Goal: Transaction & Acquisition: Purchase product/service

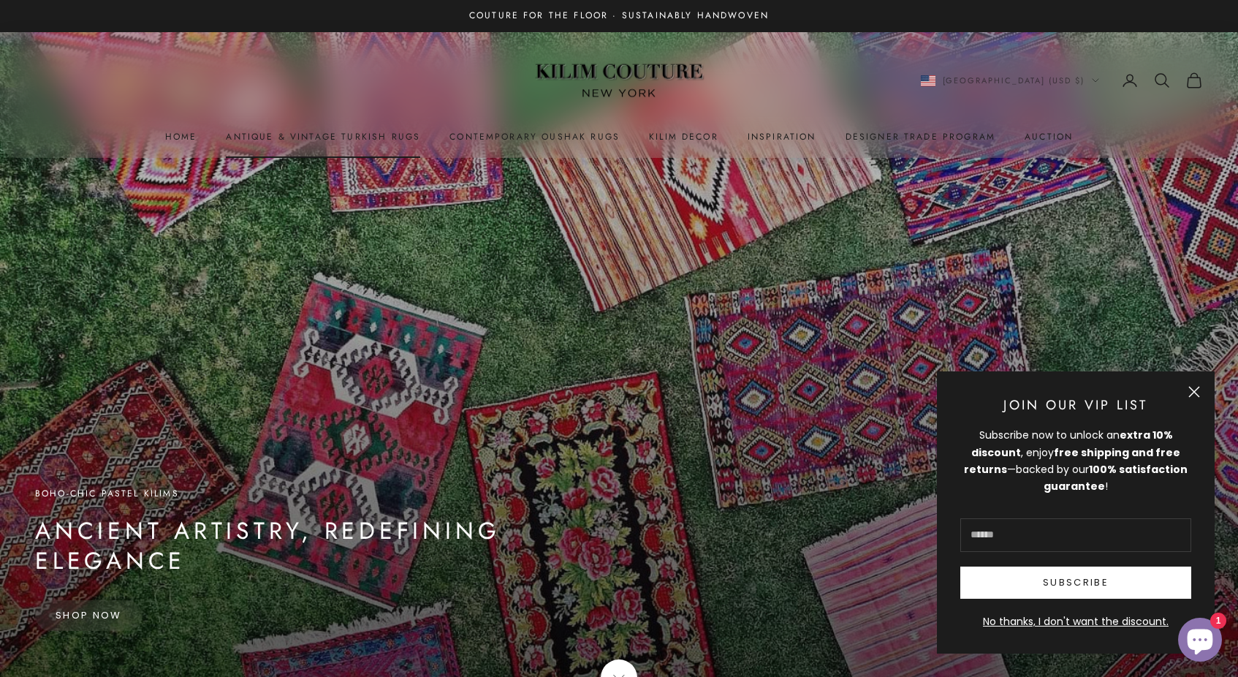
click at [384, 140] on link "Antique & Vintage Turkish Rugs" at bounding box center [323, 136] width 194 height 15
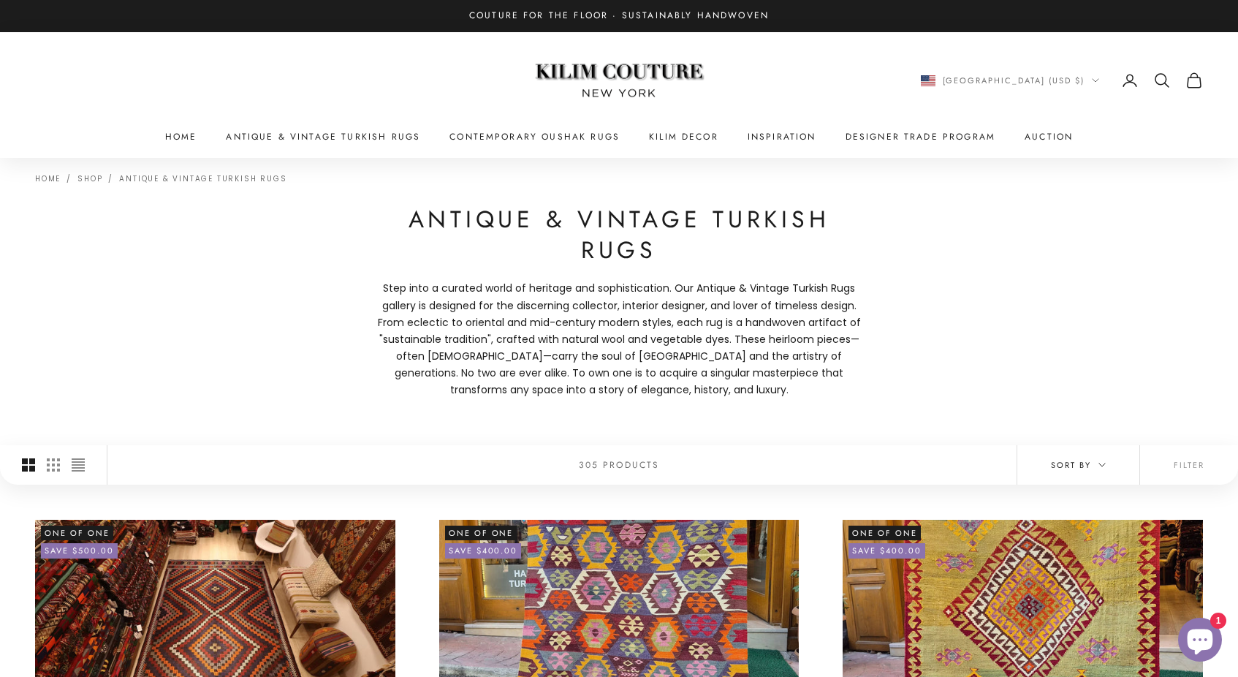
click at [1085, 465] on span "Sort by" at bounding box center [1078, 464] width 55 height 13
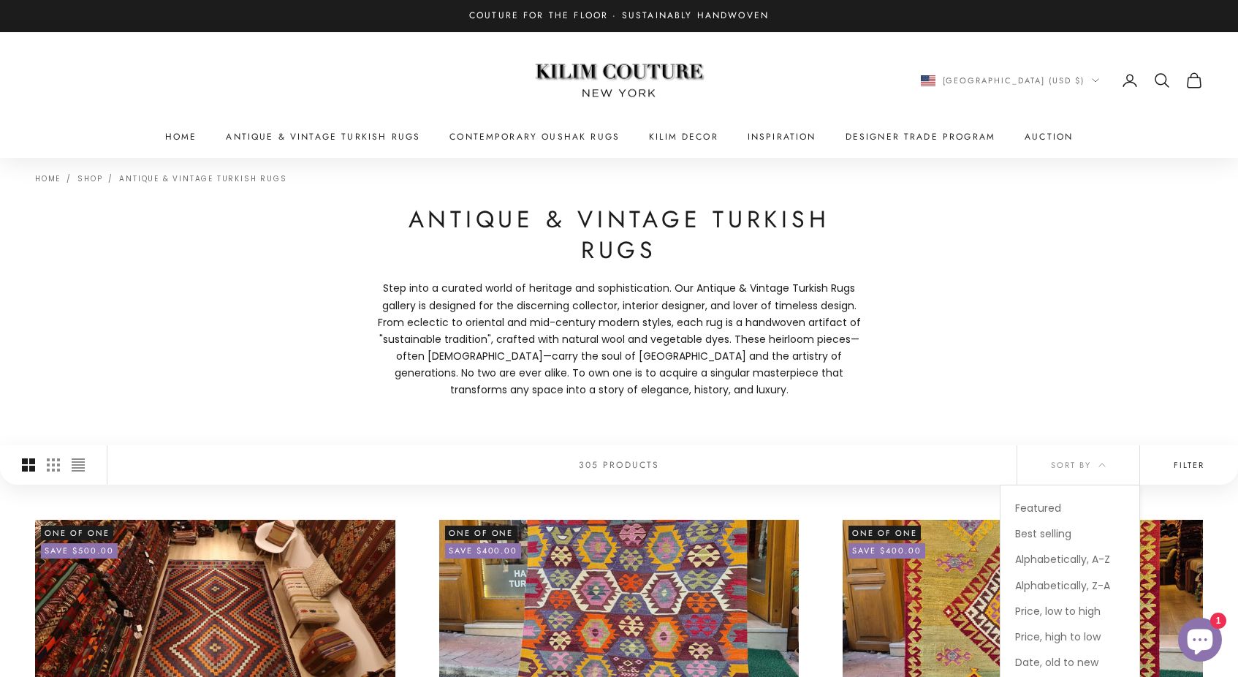
click at [1188, 460] on button "Filter" at bounding box center [1189, 464] width 98 height 39
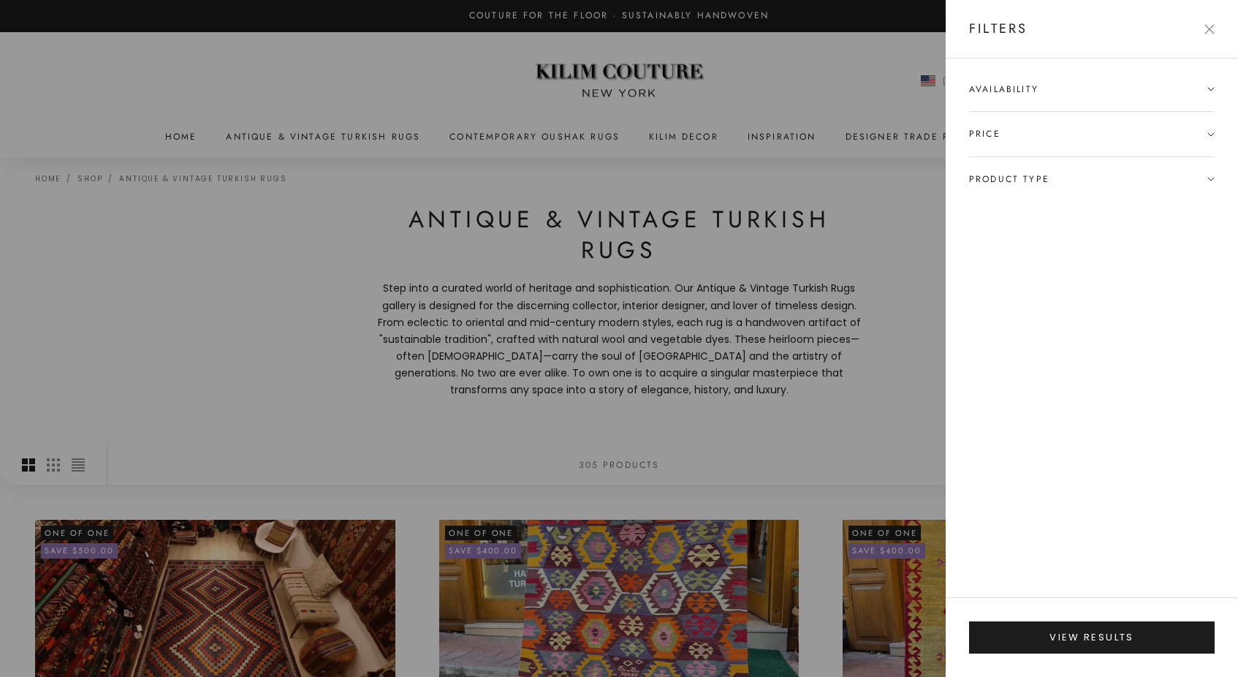
click at [1045, 177] on span "Product type" at bounding box center [1009, 179] width 80 height 15
click at [817, 440] on div at bounding box center [619, 338] width 1238 height 677
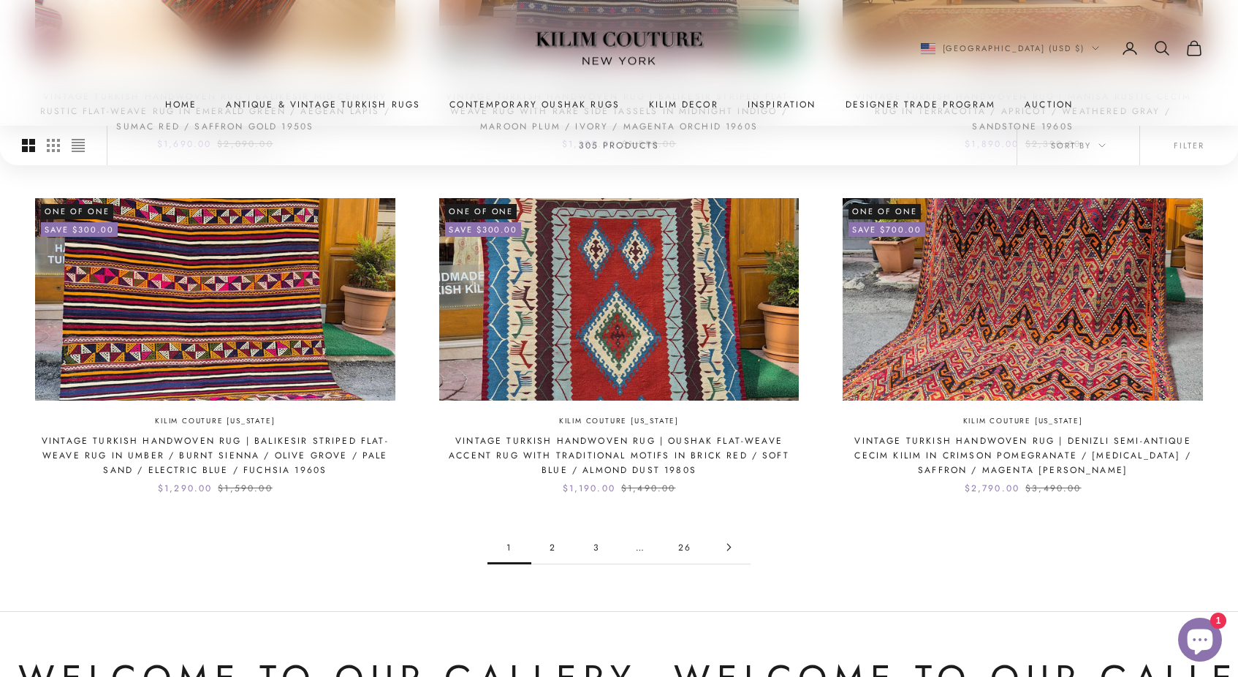
scroll to position [1355, 0]
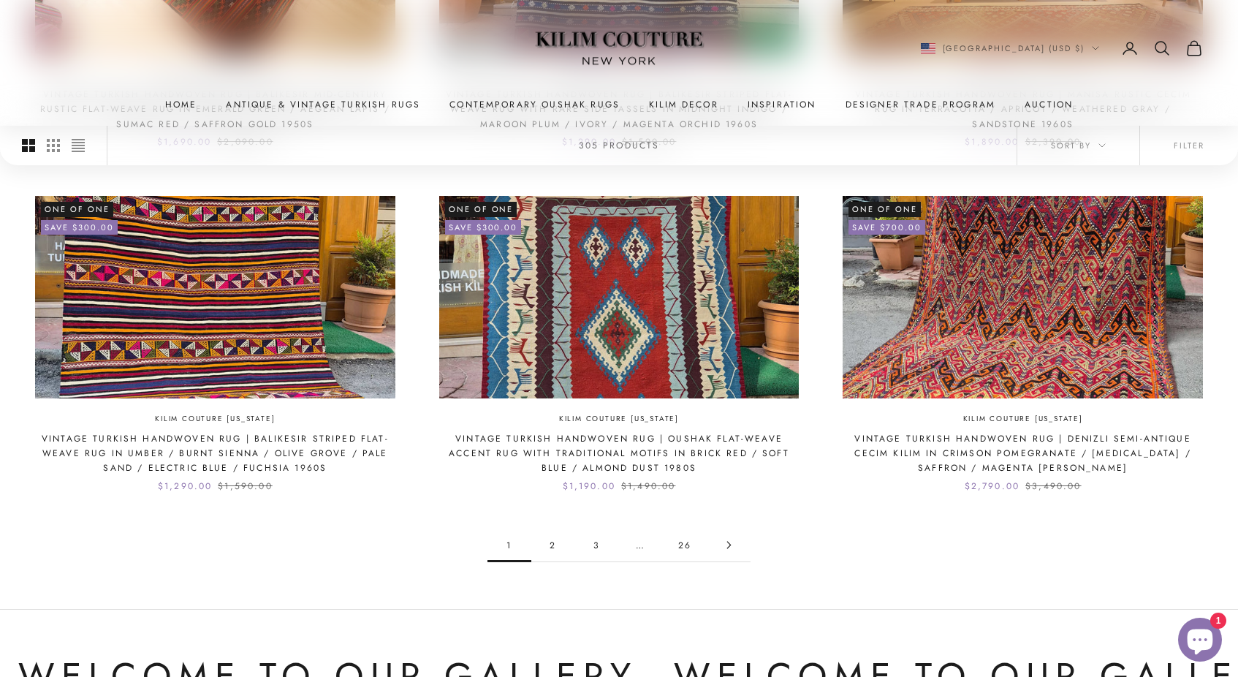
click at [553, 535] on link "2" at bounding box center [553, 544] width 44 height 33
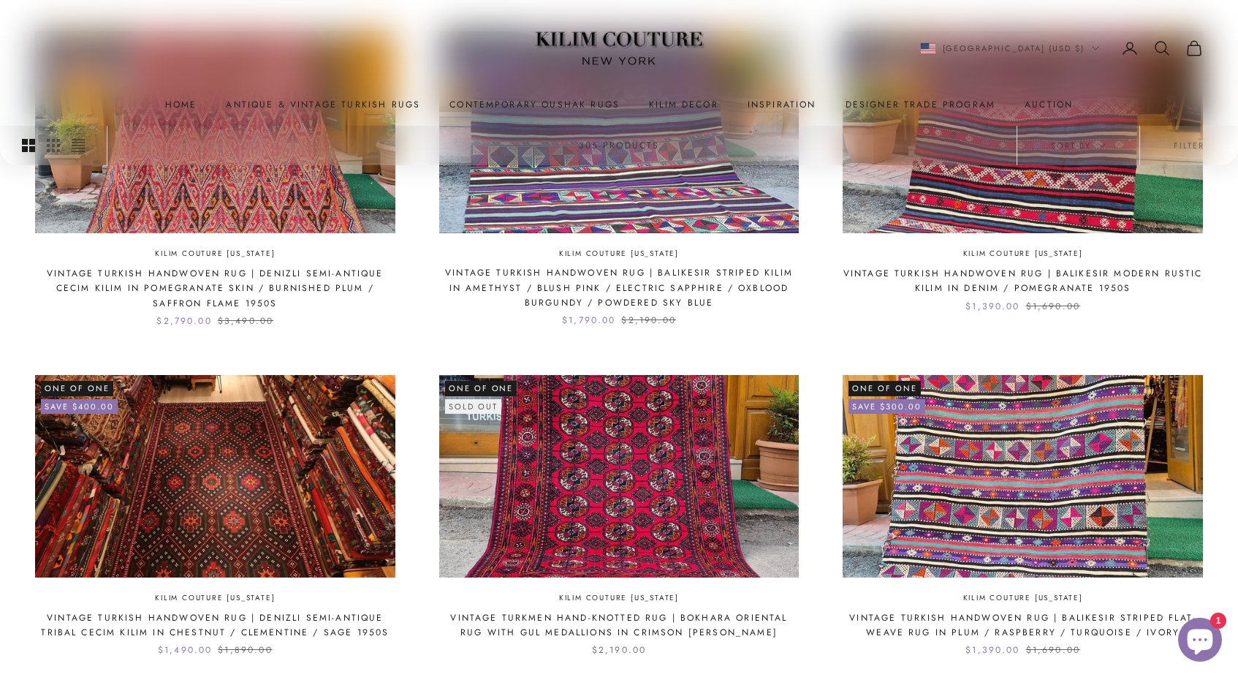
scroll to position [1359, 0]
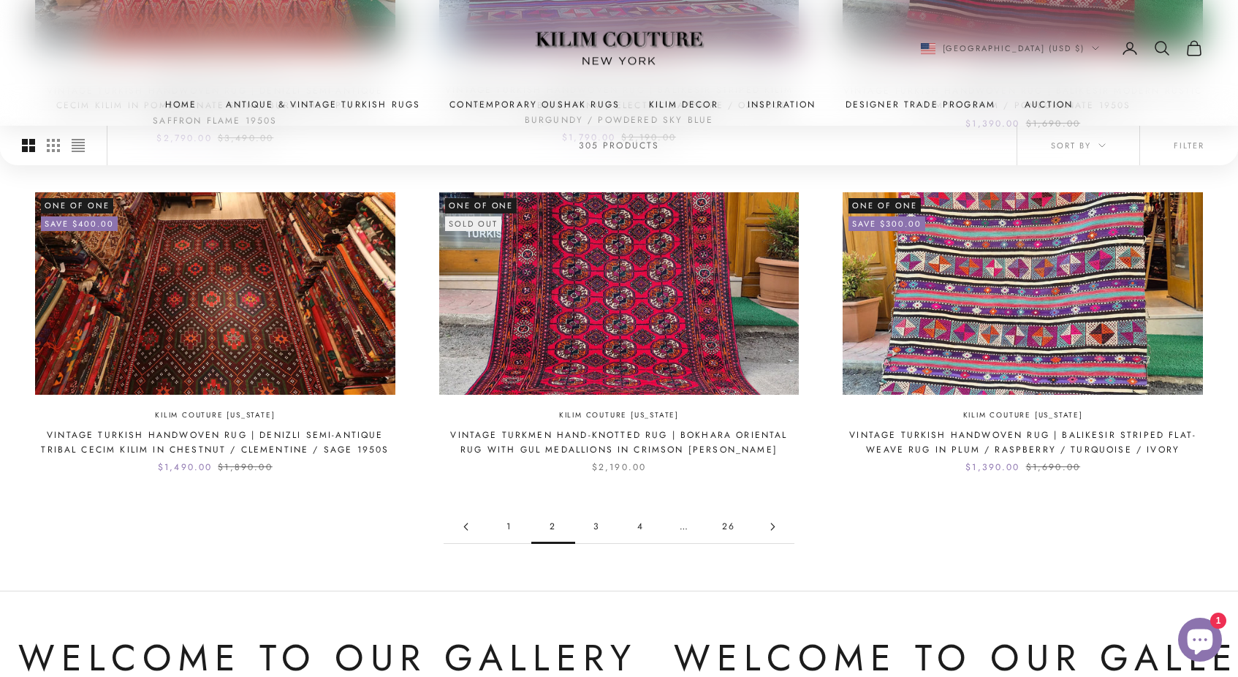
click at [593, 517] on link "3" at bounding box center [597, 526] width 44 height 33
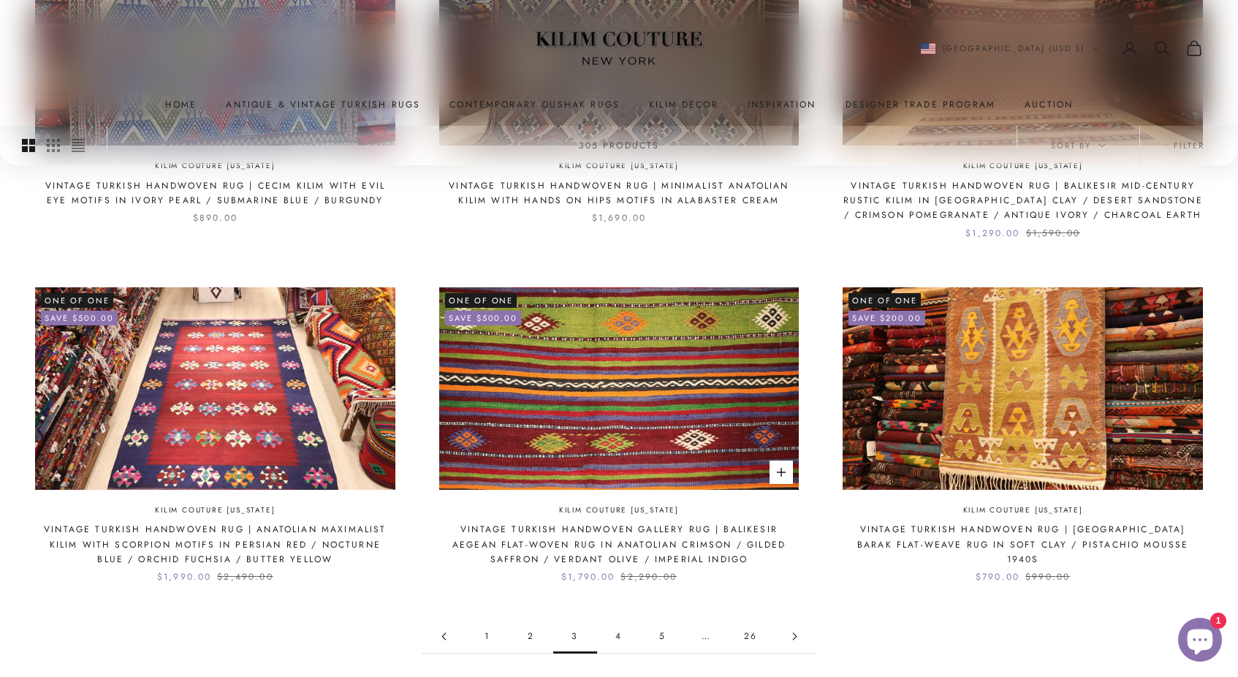
scroll to position [1224, 0]
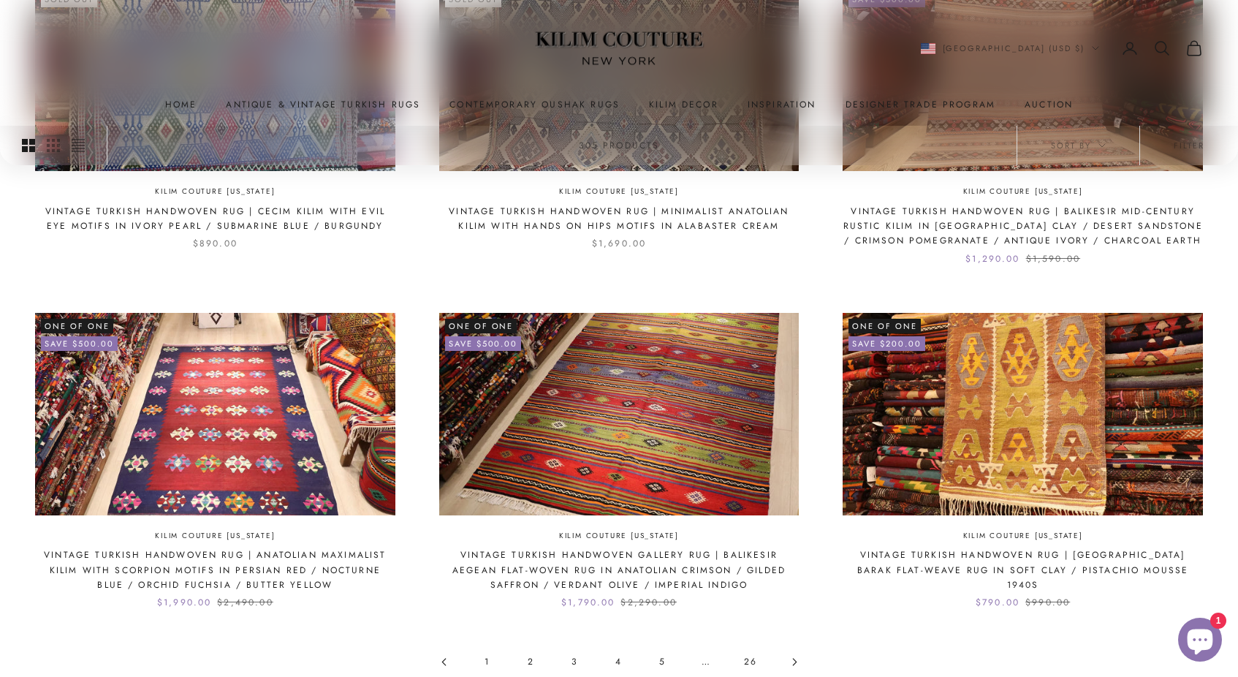
click at [622, 655] on link "4" at bounding box center [619, 661] width 44 height 33
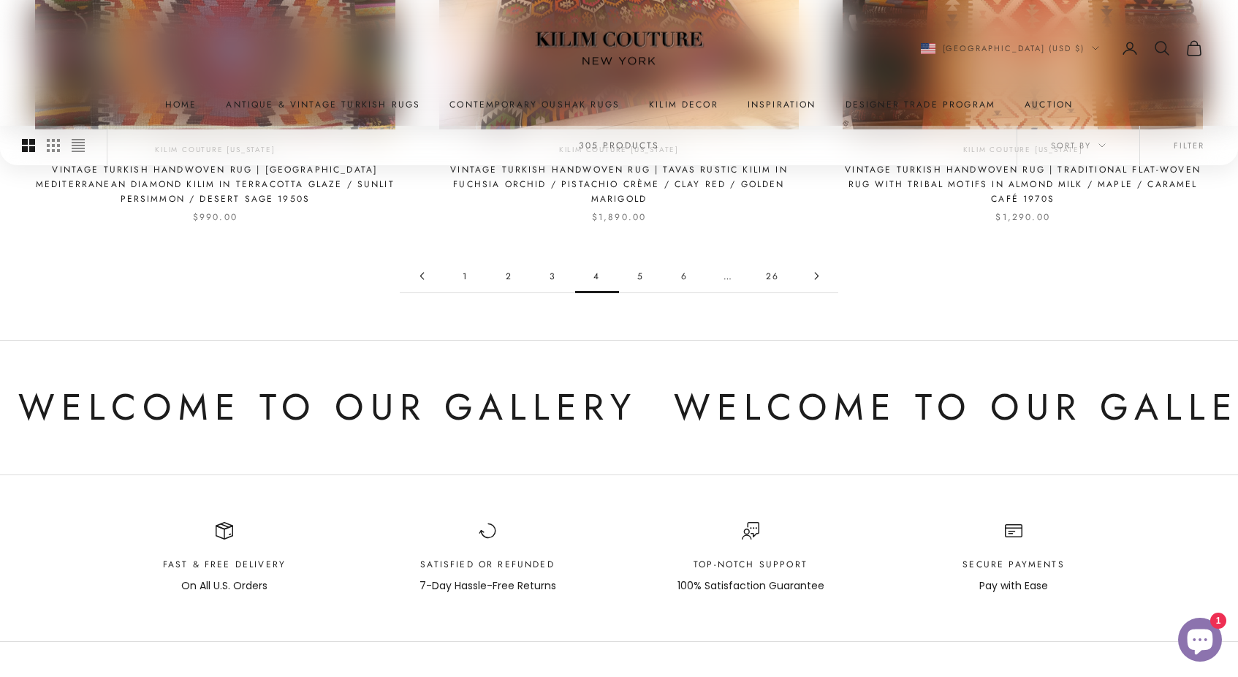
scroll to position [1599, 0]
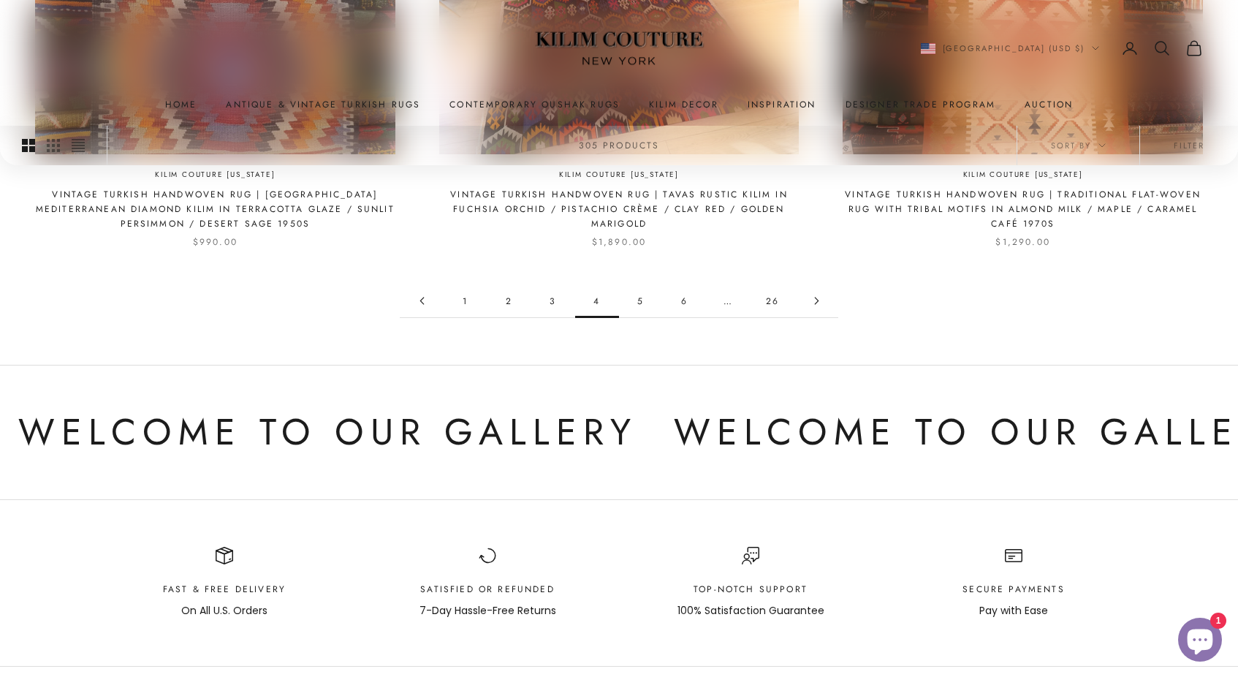
click at [640, 292] on link "5" at bounding box center [641, 300] width 44 height 33
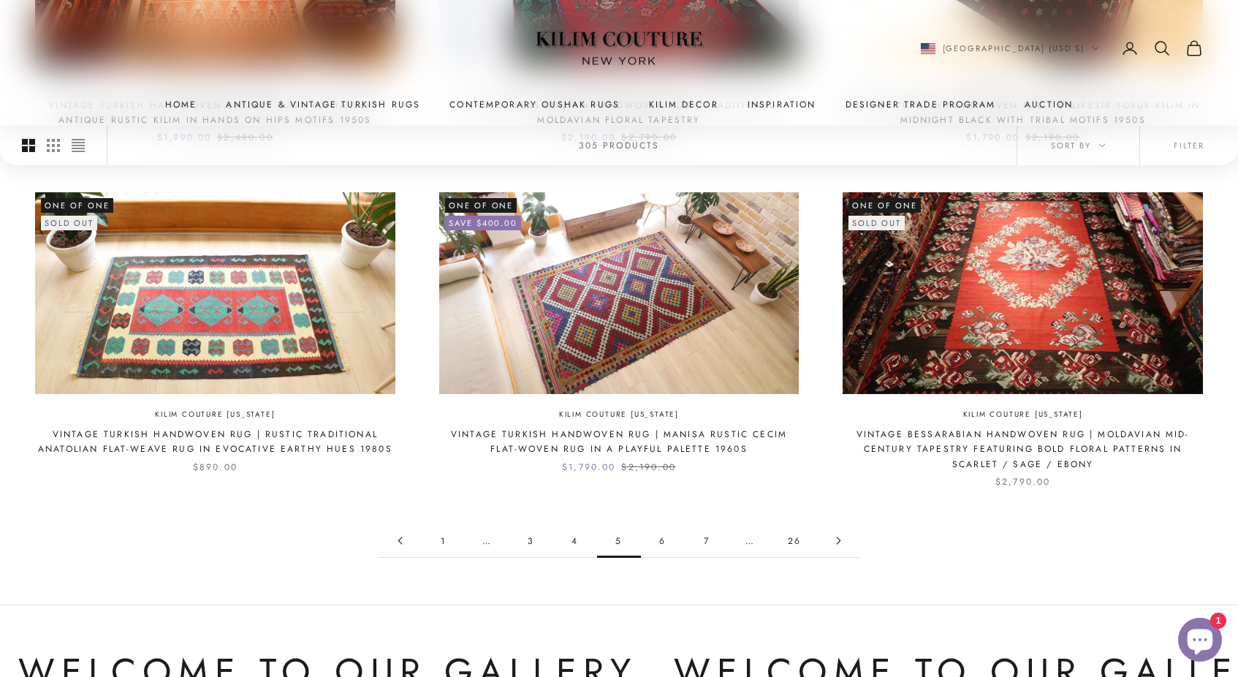
scroll to position [1390, 0]
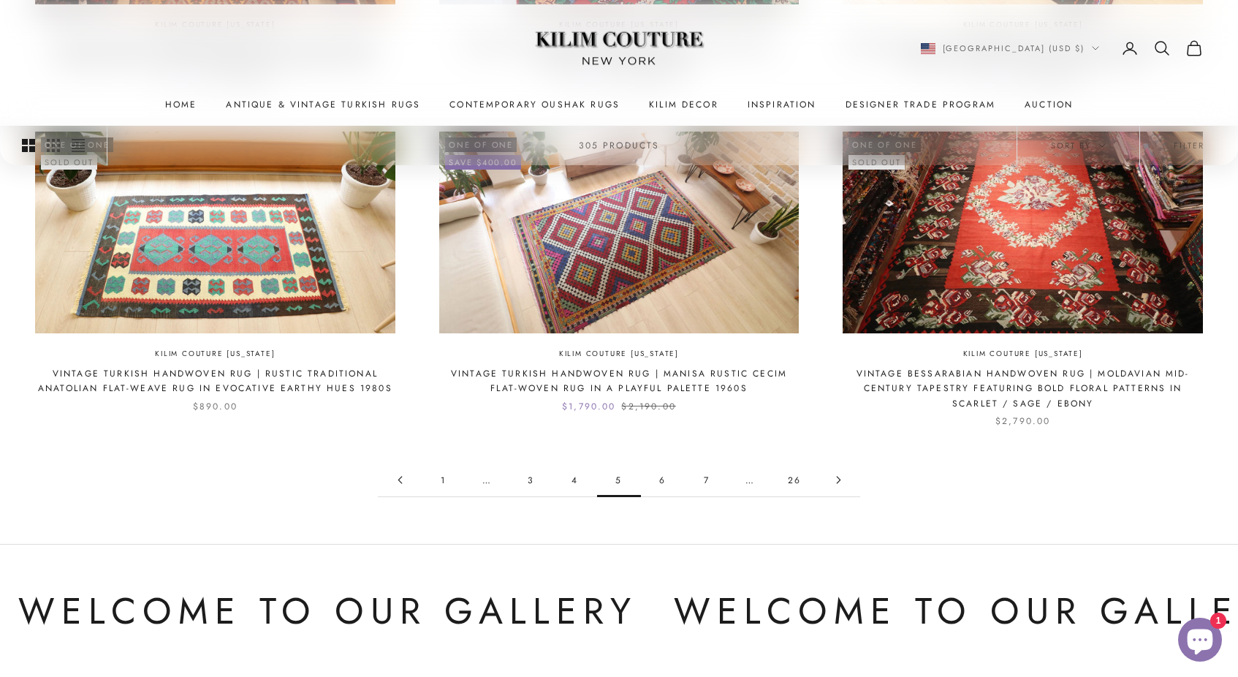
click at [664, 476] on link "6" at bounding box center [663, 479] width 44 height 33
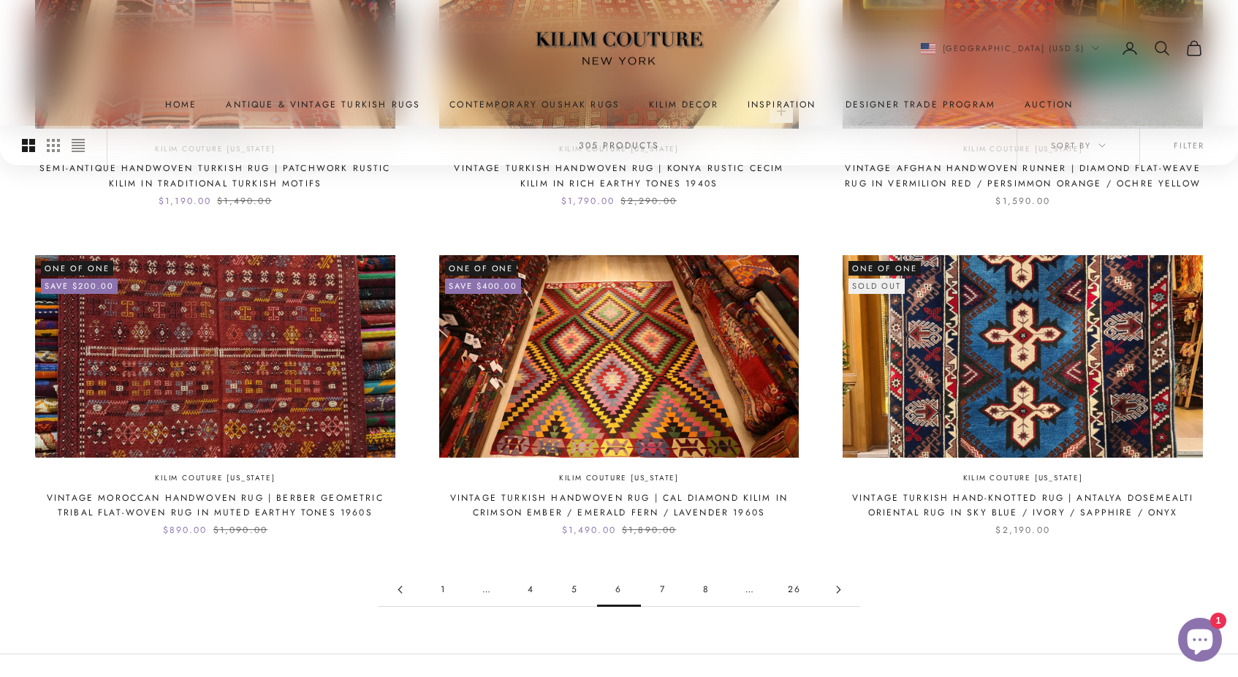
scroll to position [1292, 0]
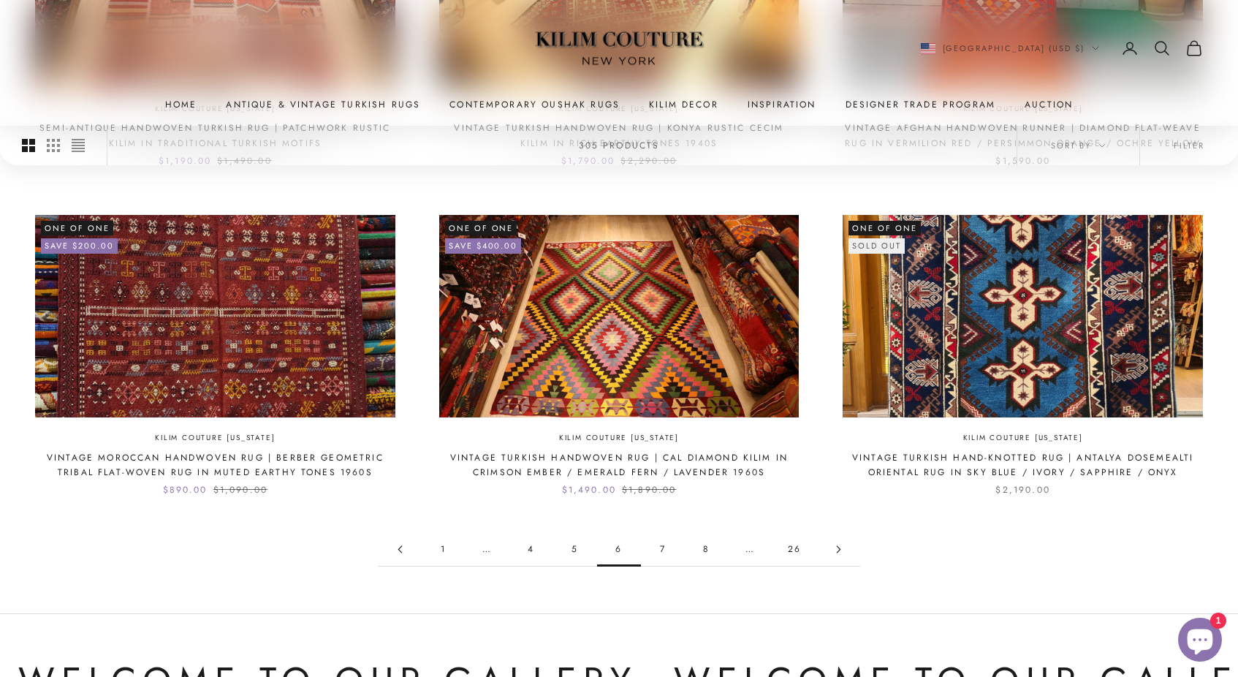
click at [707, 544] on link "8" at bounding box center [707, 549] width 44 height 33
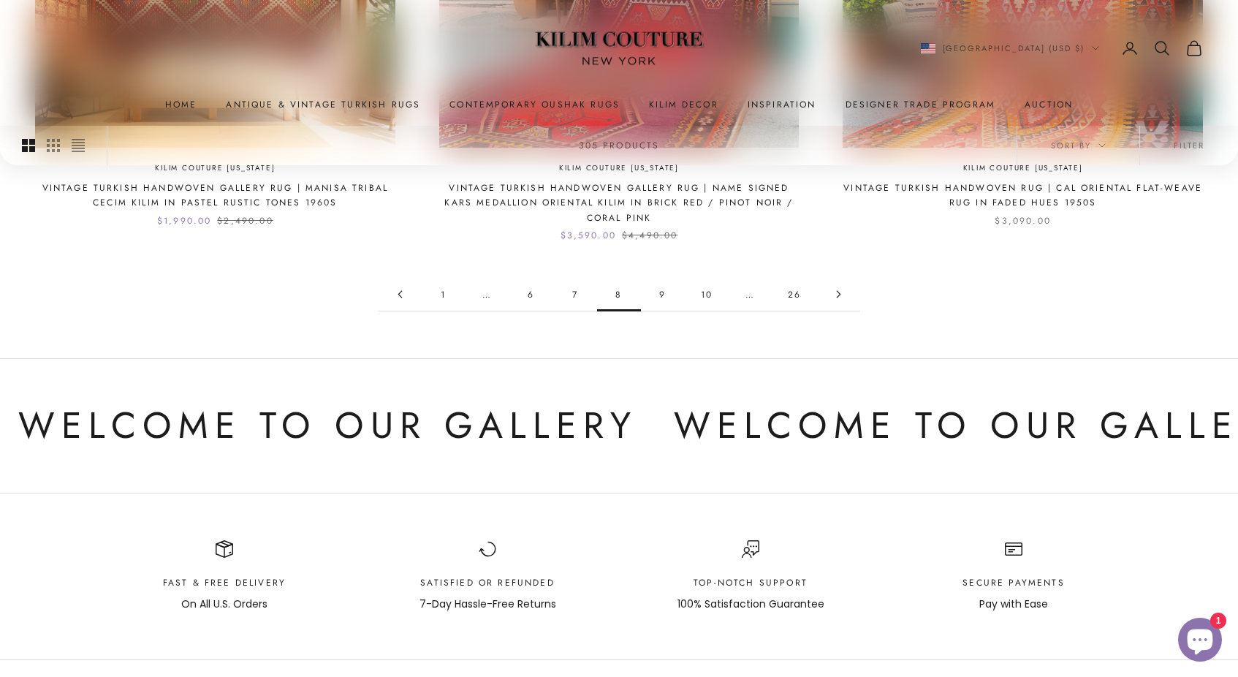
scroll to position [1568, 0]
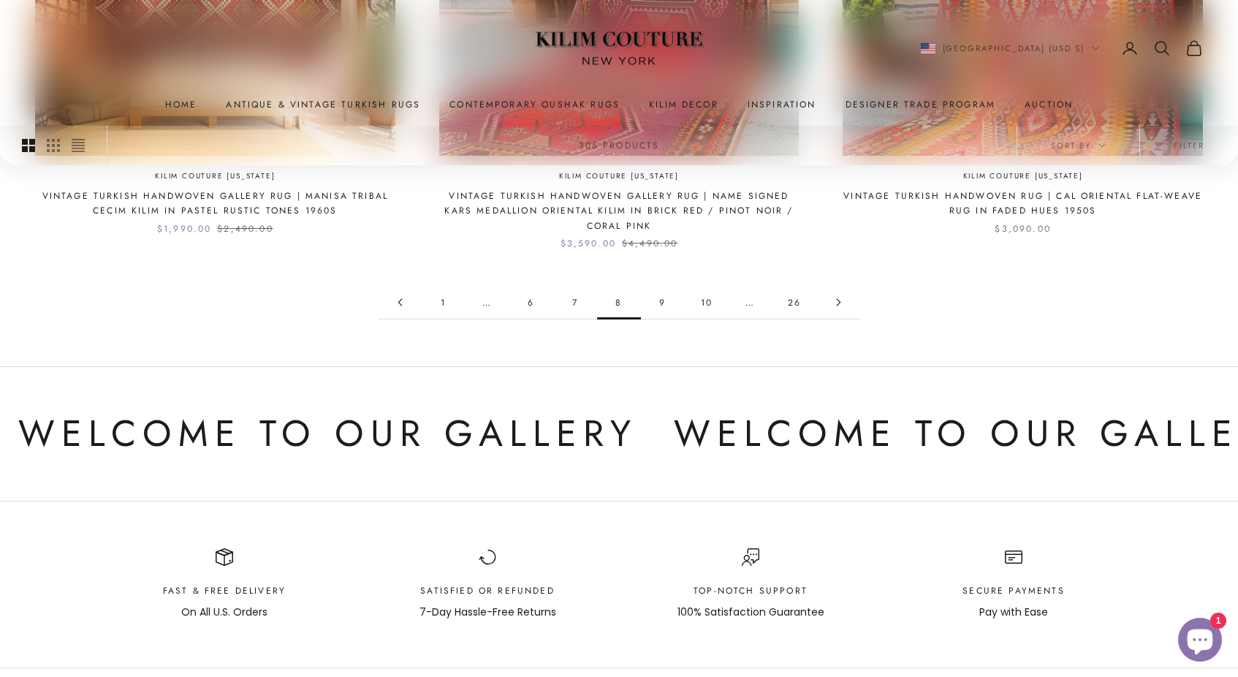
click at [712, 286] on link "10" at bounding box center [707, 302] width 44 height 33
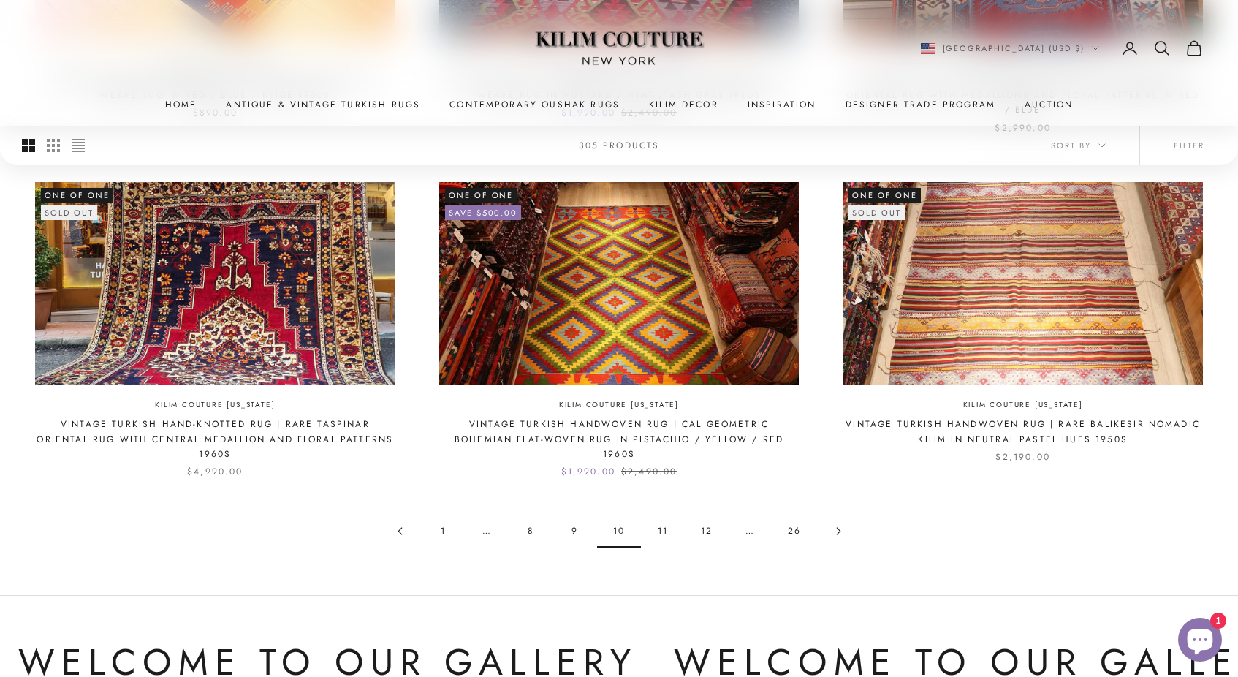
scroll to position [1347, 0]
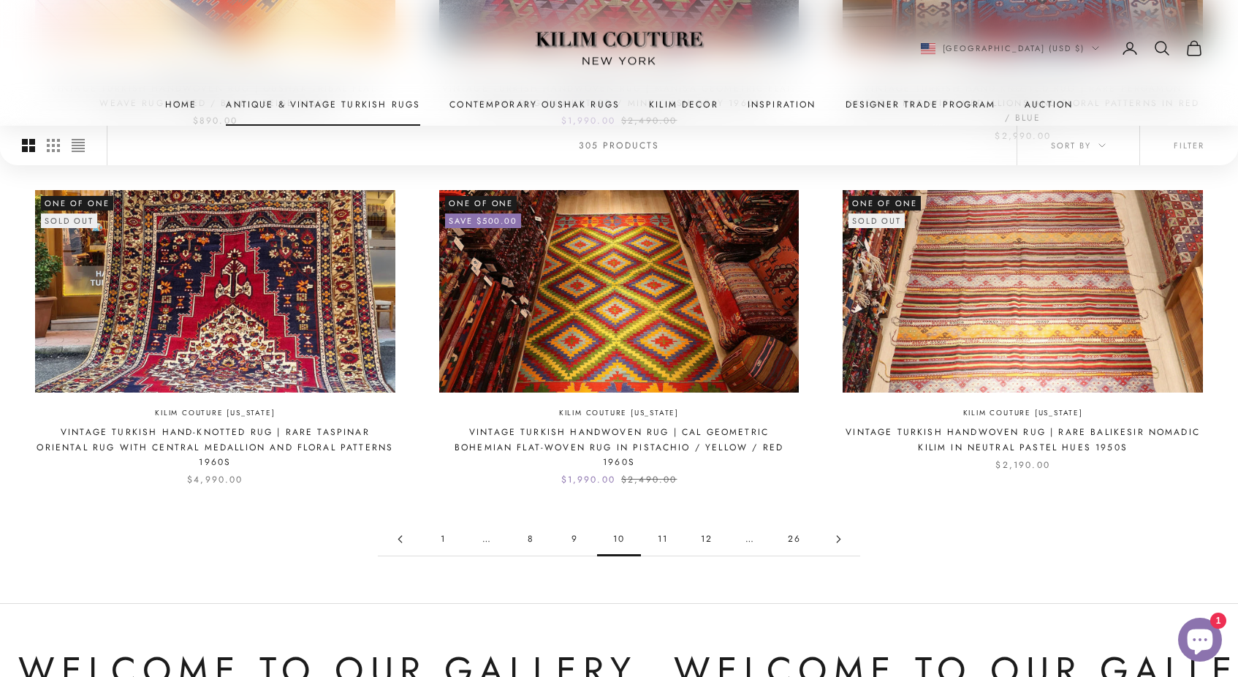
click at [377, 103] on link "Antique & Vintage Turkish Rugs" at bounding box center [323, 104] width 194 height 15
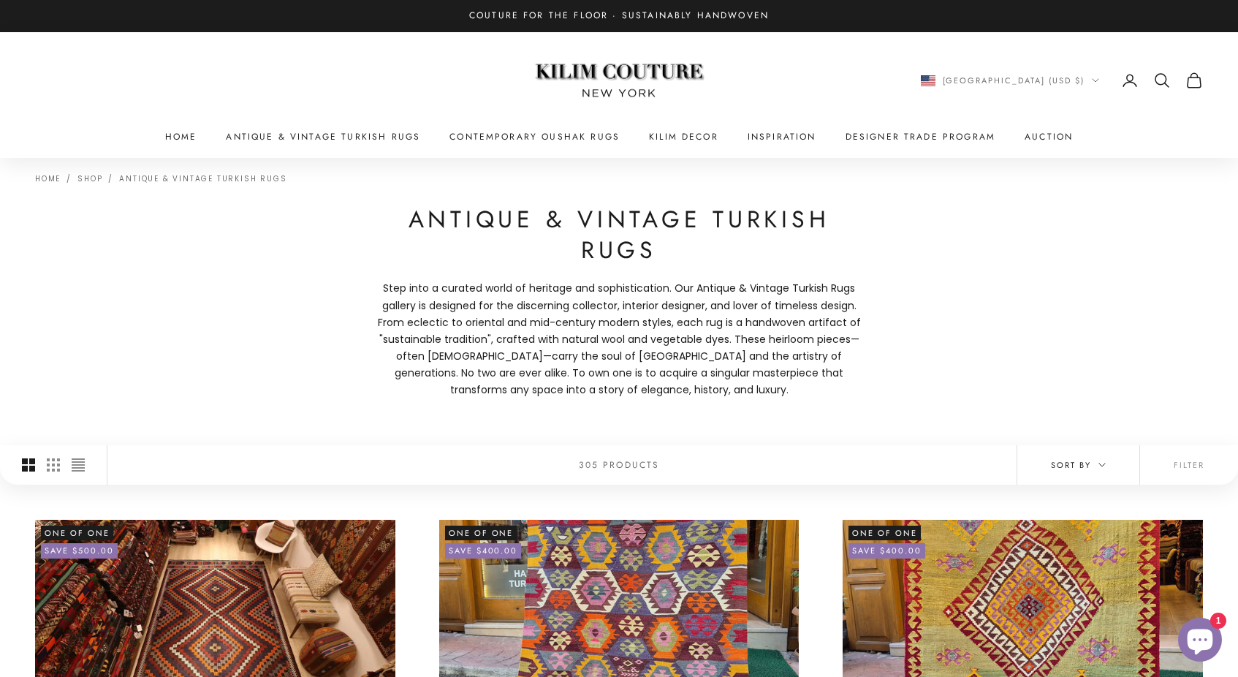
click at [1086, 468] on span "Sort by" at bounding box center [1078, 464] width 55 height 13
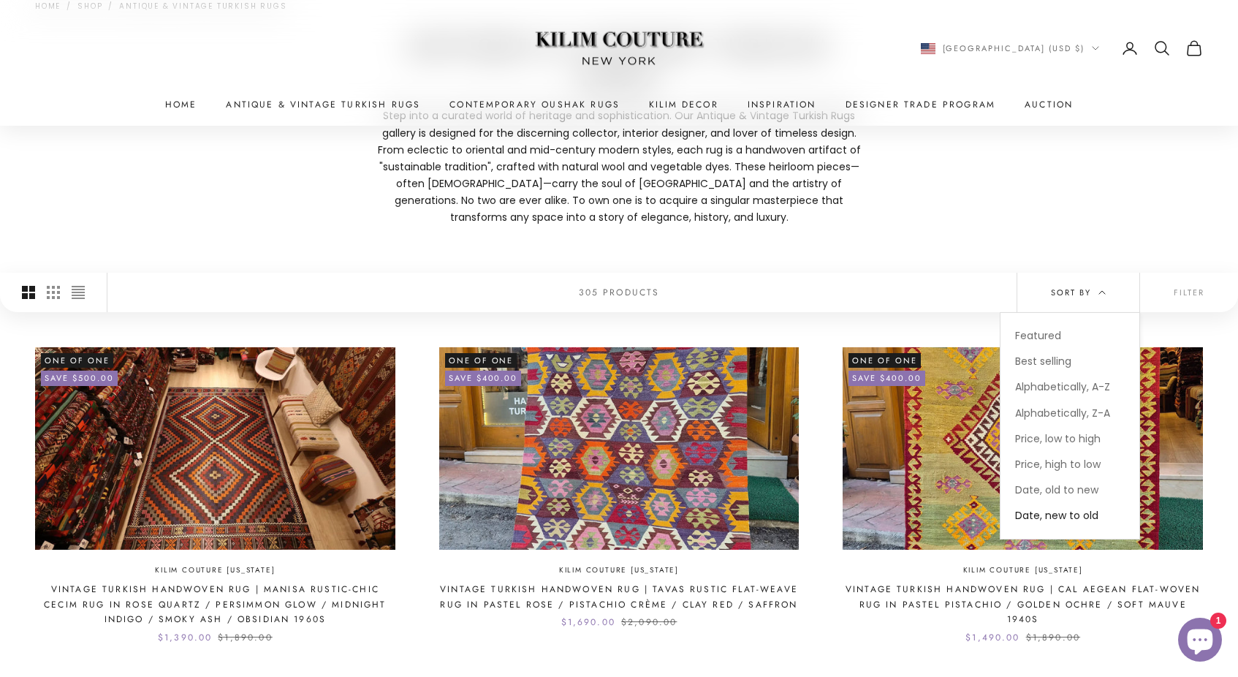
scroll to position [175, 0]
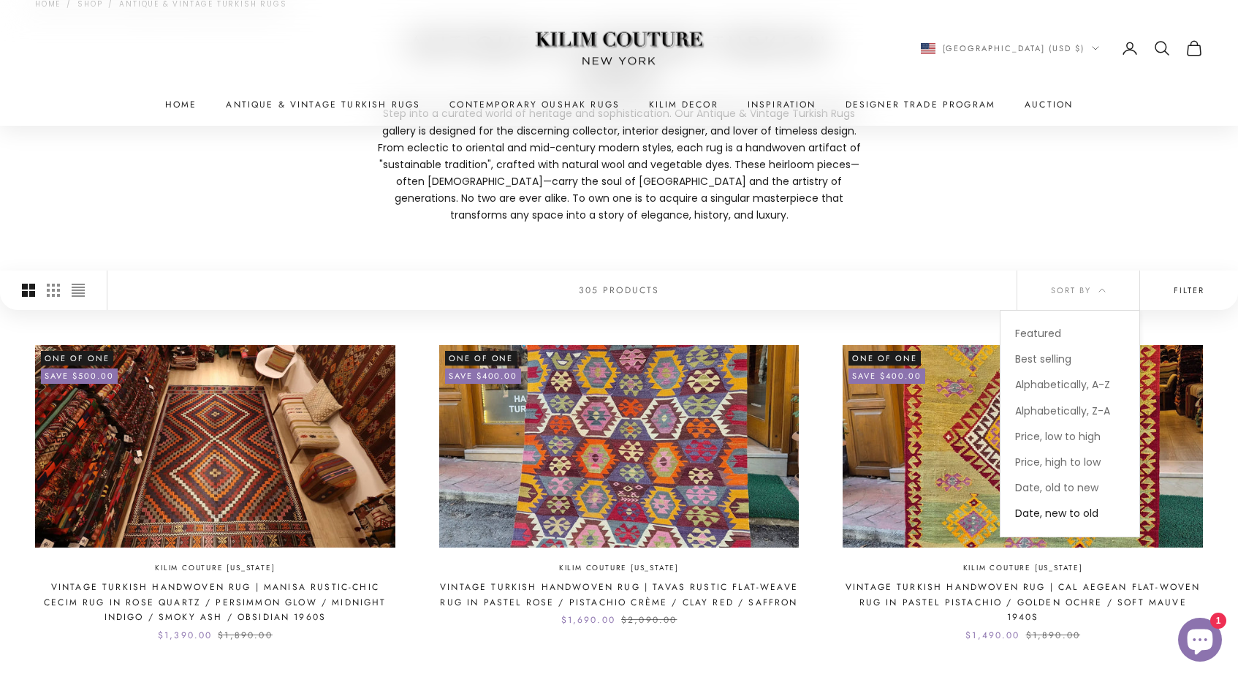
click at [1182, 294] on button "Filter" at bounding box center [1189, 289] width 98 height 39
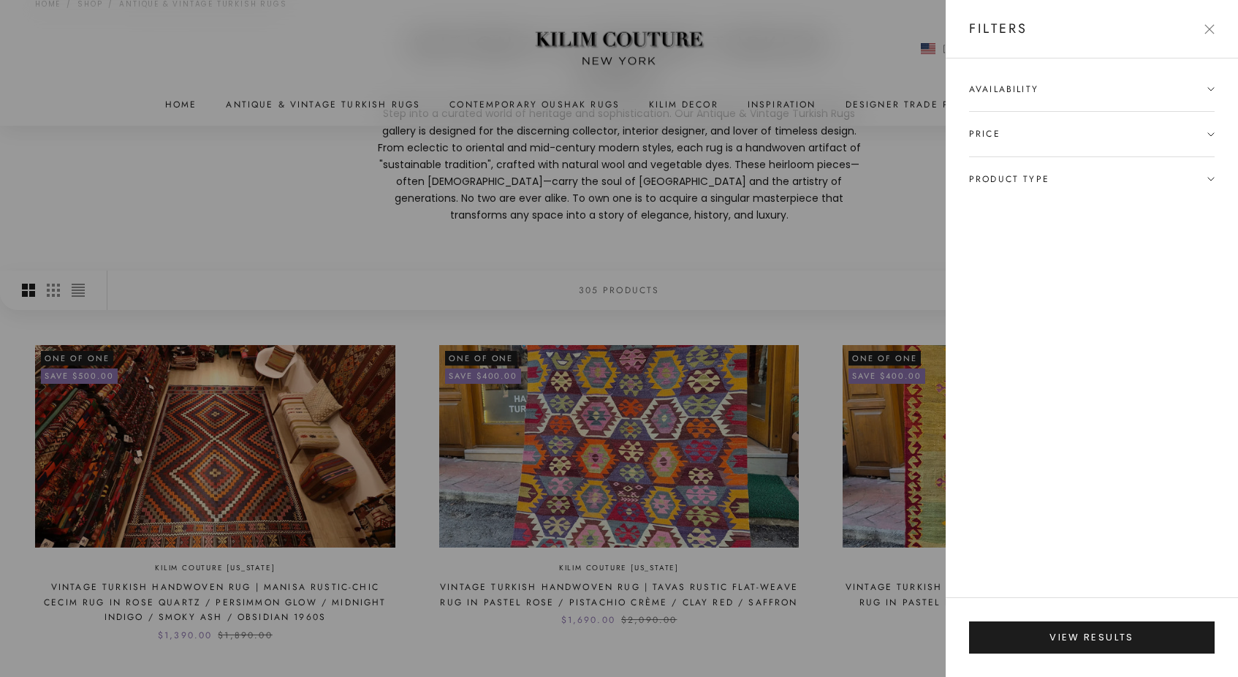
click at [1041, 174] on span "Product type" at bounding box center [1009, 179] width 80 height 15
click at [1047, 254] on label "Medium Area Rugs (77)" at bounding box center [1029, 254] width 121 height 17
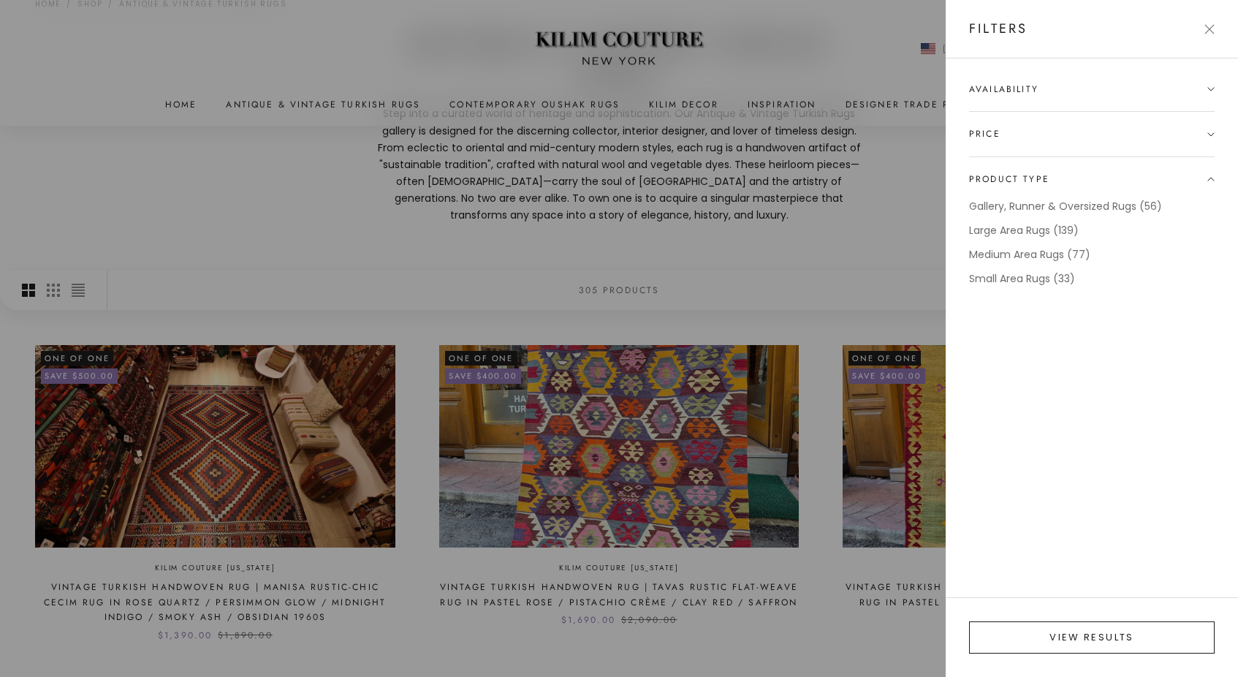
click at [1077, 640] on button "View results" at bounding box center [1092, 637] width 246 height 32
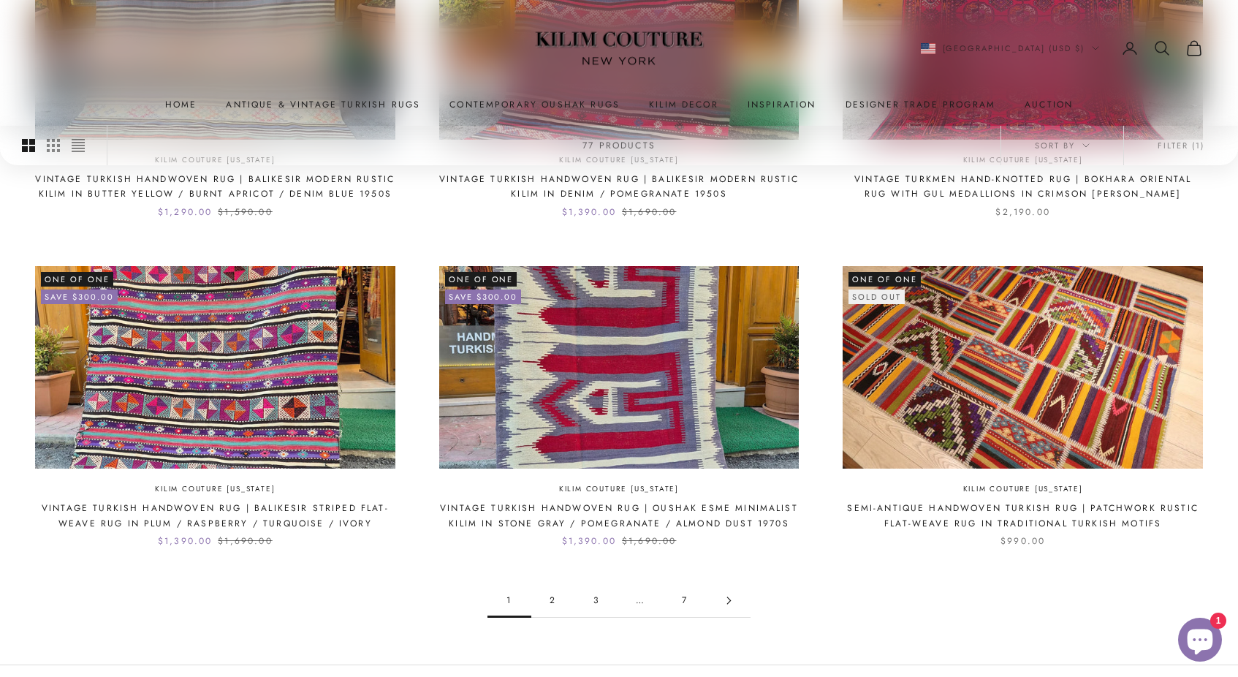
scroll to position [1639, 0]
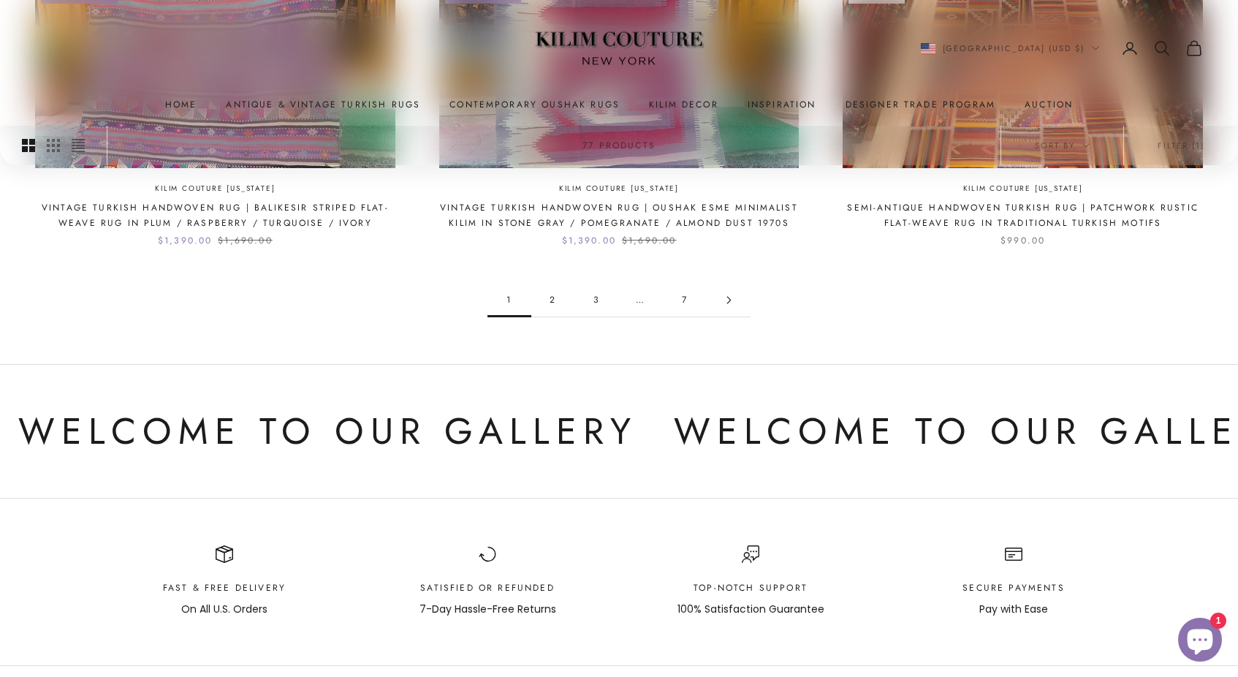
click at [687, 290] on link "7" at bounding box center [685, 300] width 44 height 33
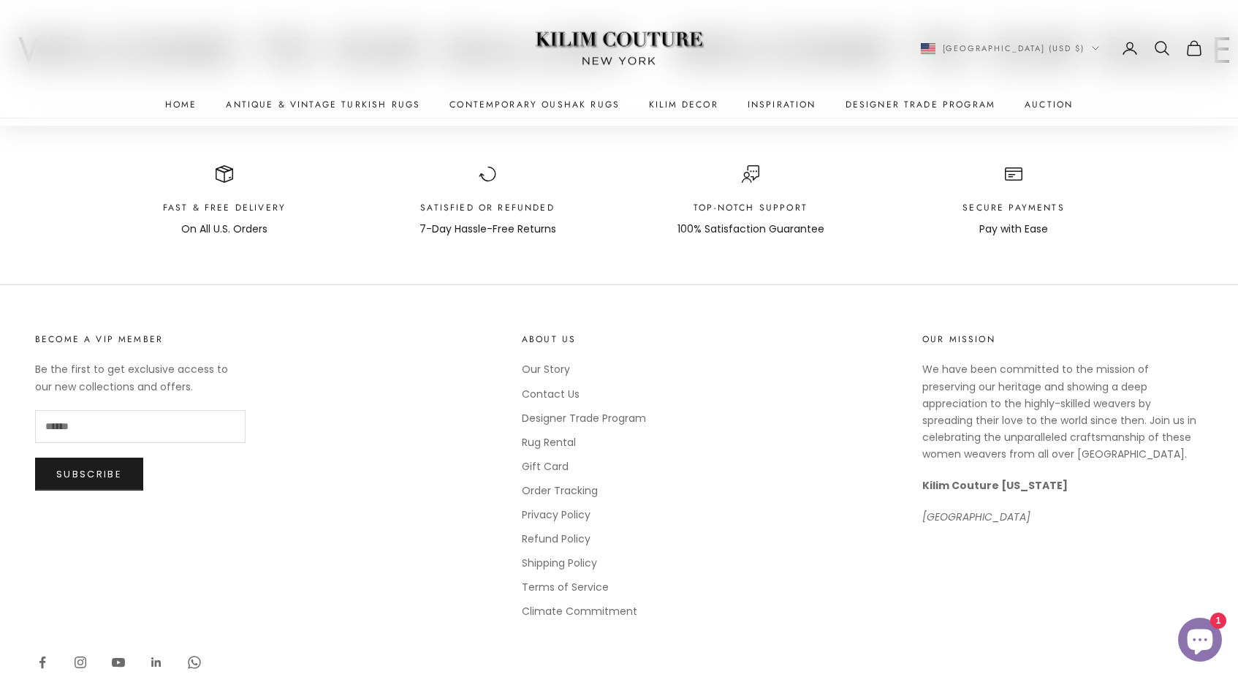
scroll to position [1329, 0]
click at [544, 105] on link "Contemporary Oushak Rugs" at bounding box center [534, 104] width 170 height 15
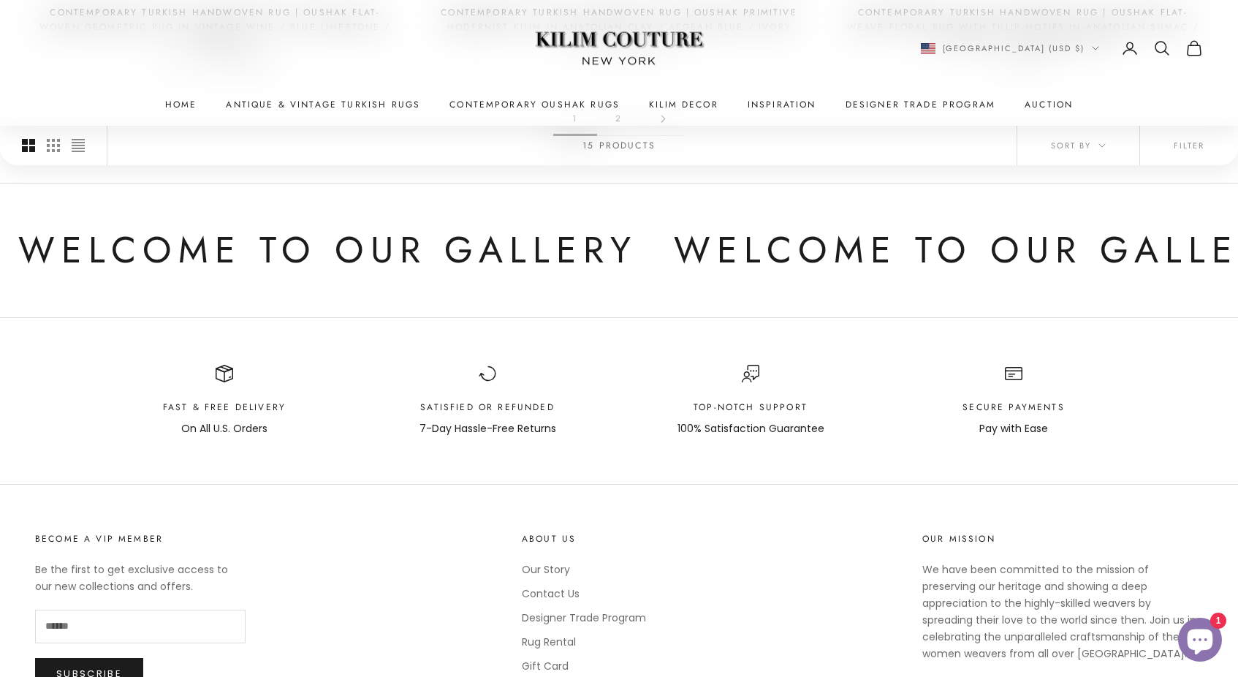
scroll to position [1795, 0]
